Goal: Obtain resource: Download file/media

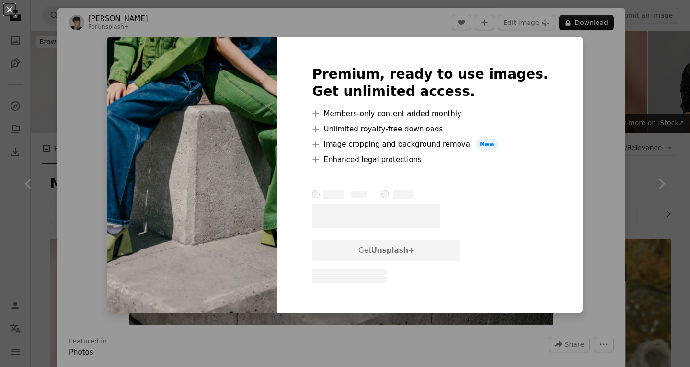
scroll to position [2589, 0]
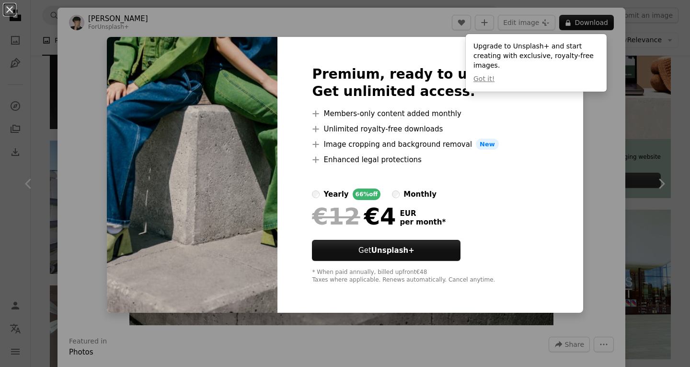
click at [584, 131] on div "An X shape Premium, ready to use images. Get unlimited access. A plus sign Memb…" at bounding box center [345, 183] width 690 height 367
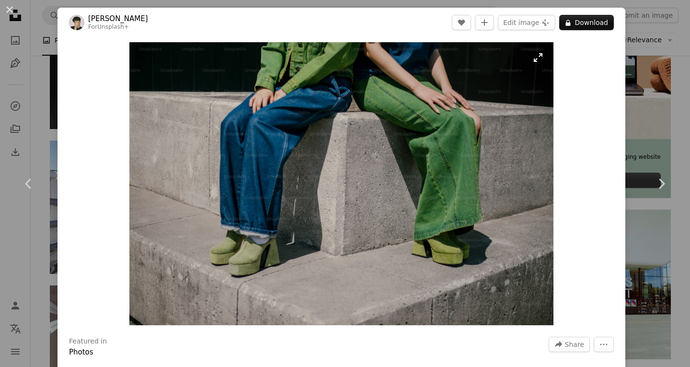
drag, startPoint x: 380, startPoint y: 167, endPoint x: 535, endPoint y: 59, distance: 188.3
click at [535, 59] on img "Zoom in on this image" at bounding box center [341, 183] width 424 height 283
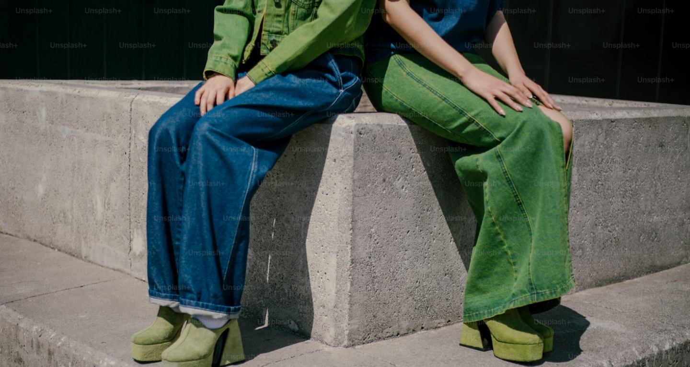
scroll to position [42, 0]
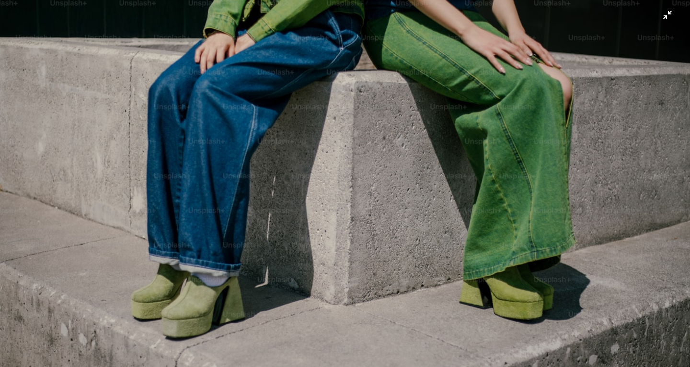
click at [518, 76] on img "Zoom out on this image" at bounding box center [345, 187] width 691 height 461
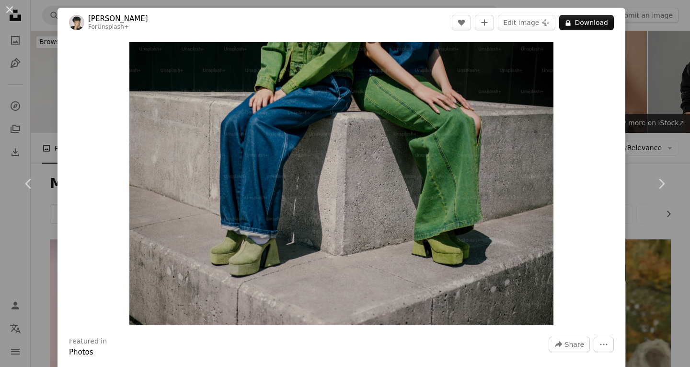
click at [33, 132] on div "An X shape Chevron left Chevron right [PERSON_NAME] For Unsplash+ A heart A plu…" at bounding box center [345, 183] width 690 height 367
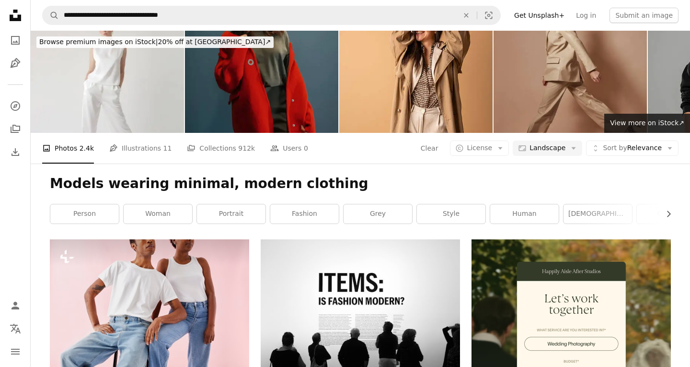
scroll to position [2589, 0]
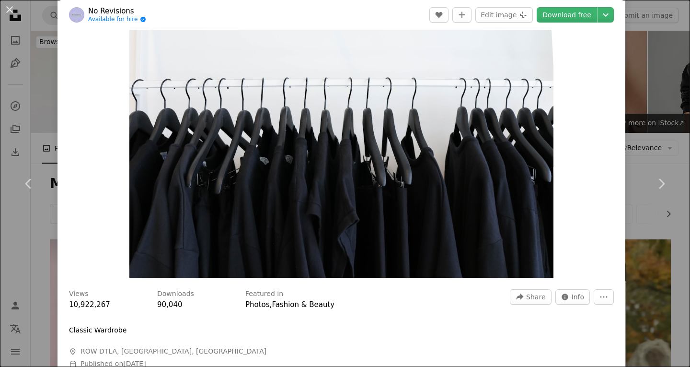
scroll to position [96, 0]
